Goal: Navigation & Orientation: Find specific page/section

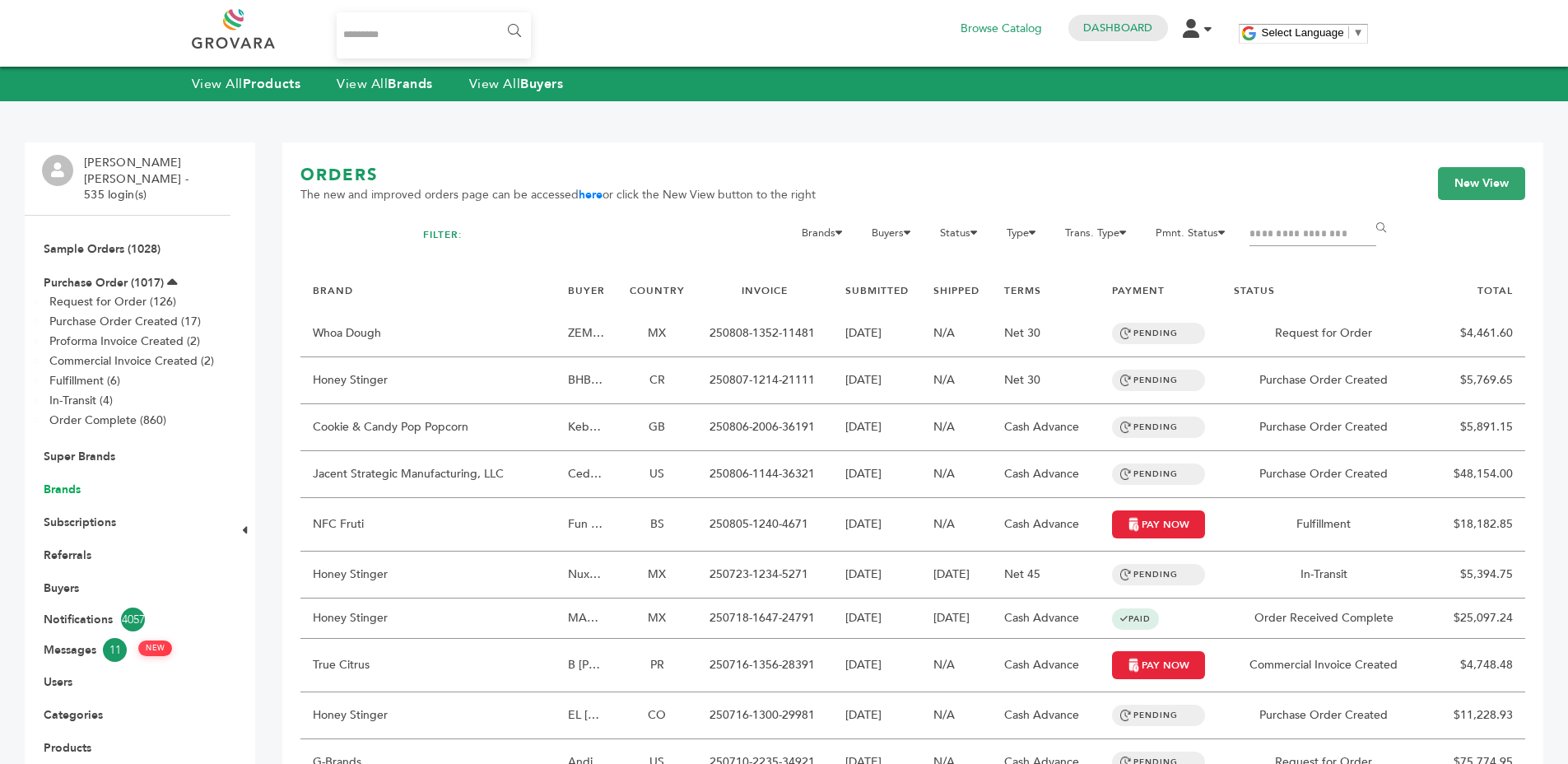
click at [57, 482] on link "Brands" at bounding box center [62, 490] width 37 height 16
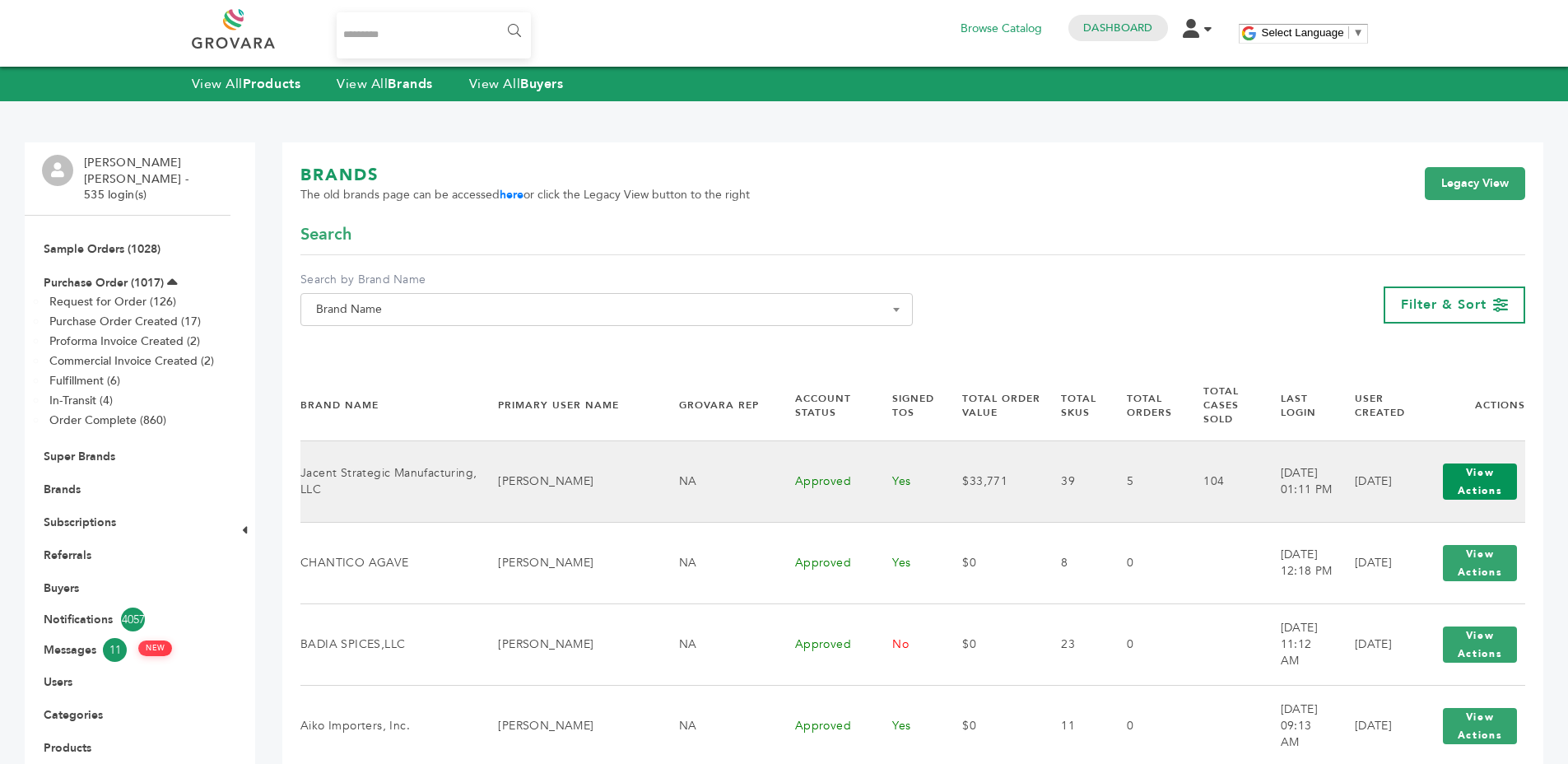
click at [1463, 463] on button "View Actions" at bounding box center [1480, 481] width 74 height 36
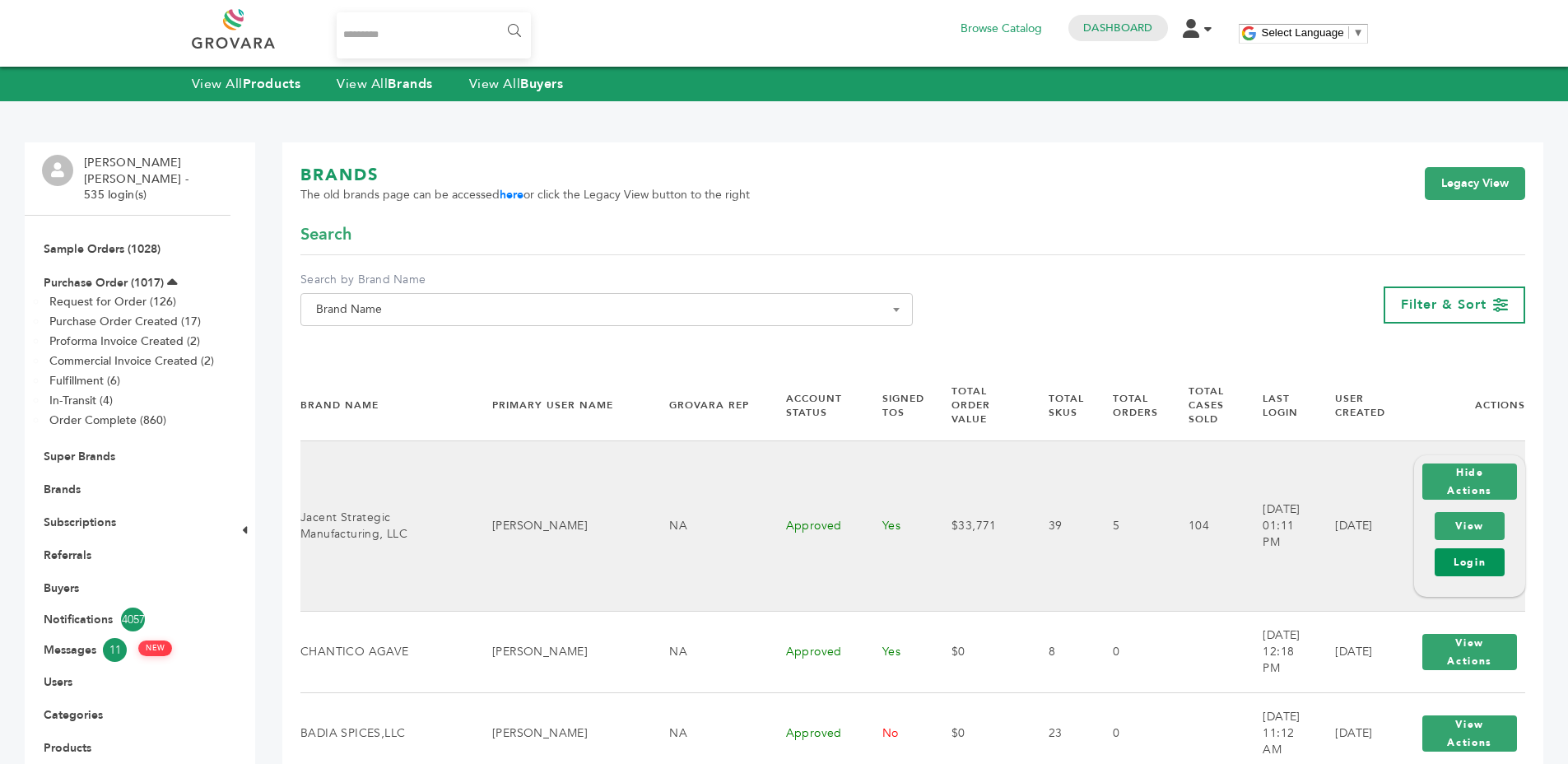
click at [1469, 548] on link "Login" at bounding box center [1469, 562] width 70 height 28
